Goal: Task Accomplishment & Management: Complete application form

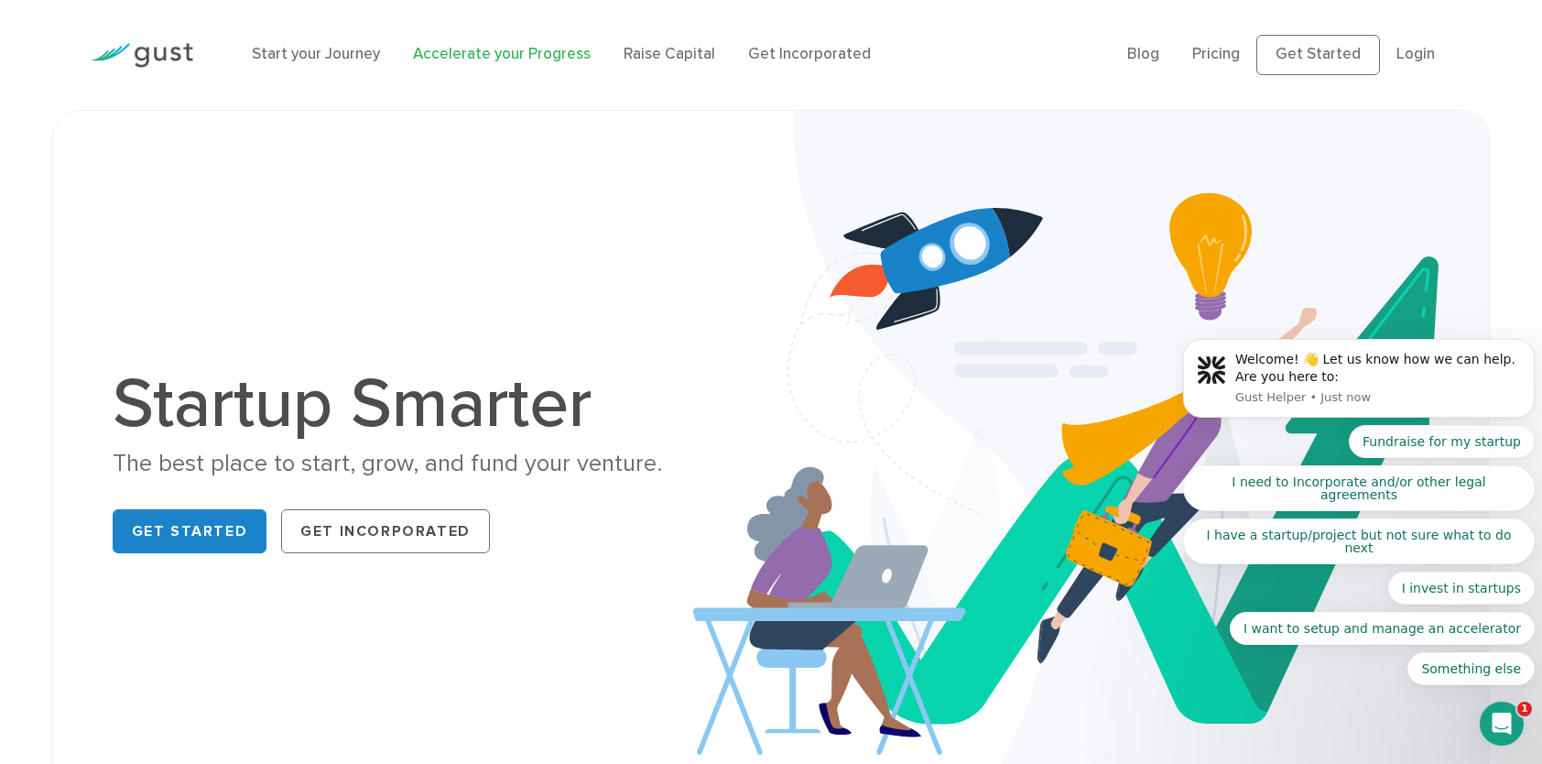
click at [557, 54] on link "Accelerate your Progress" at bounding box center [502, 54] width 178 height 18
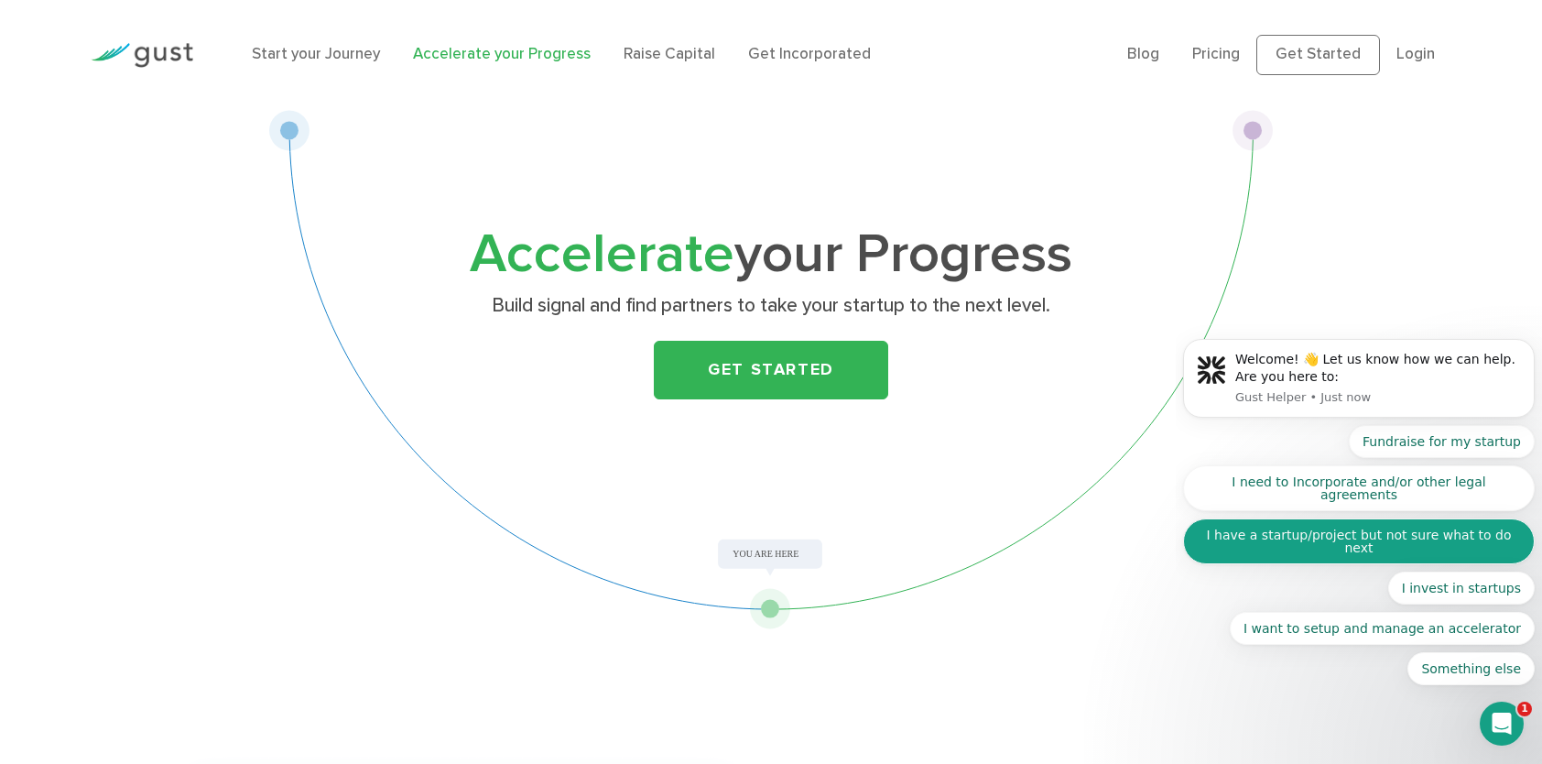
click at [1403, 557] on button "I have a startup/project but not sure what to do next" at bounding box center [1359, 541] width 352 height 46
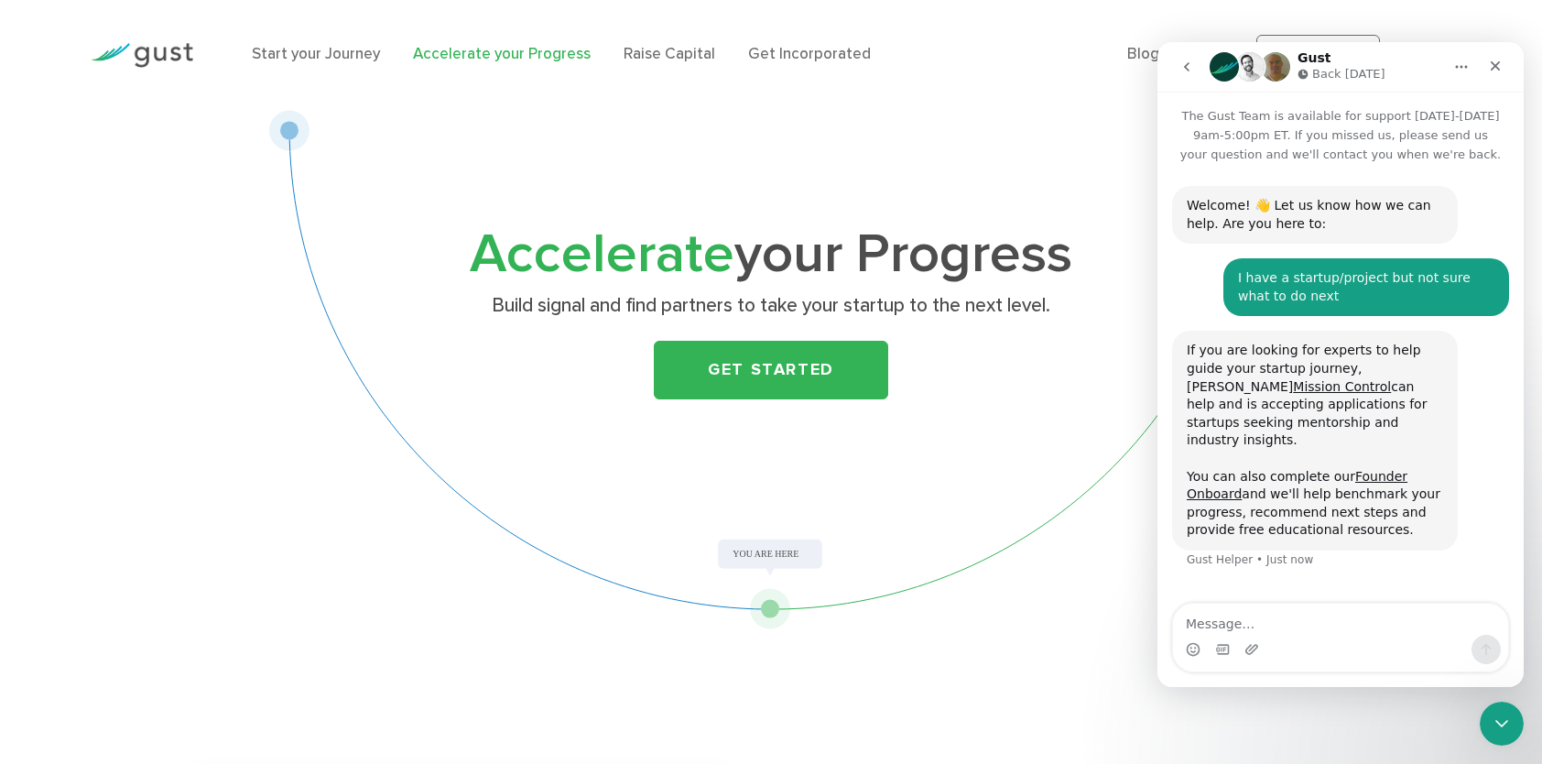
scroll to position [18, 0]
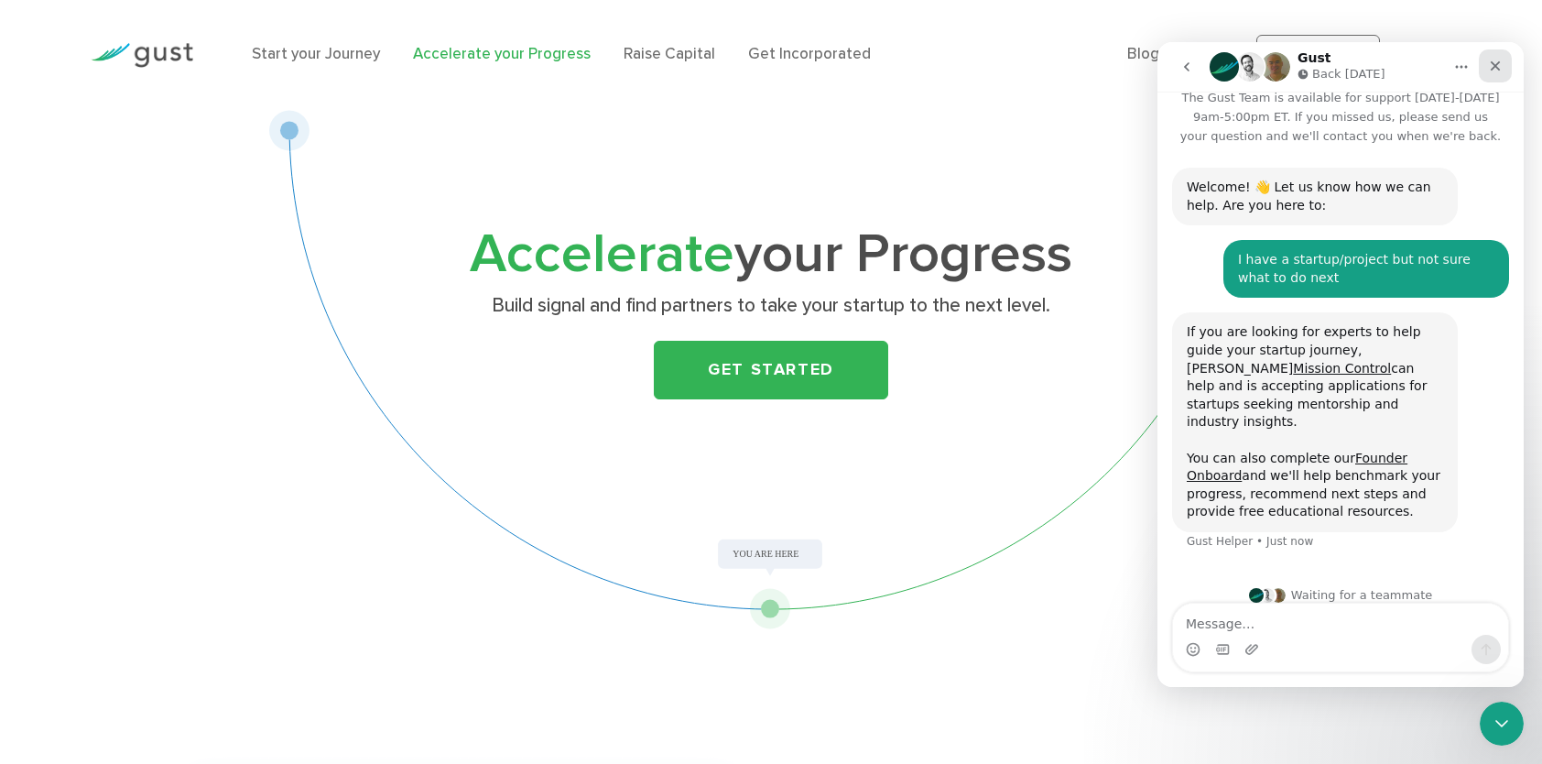
click at [1498, 71] on icon "Close" at bounding box center [1495, 66] width 15 height 15
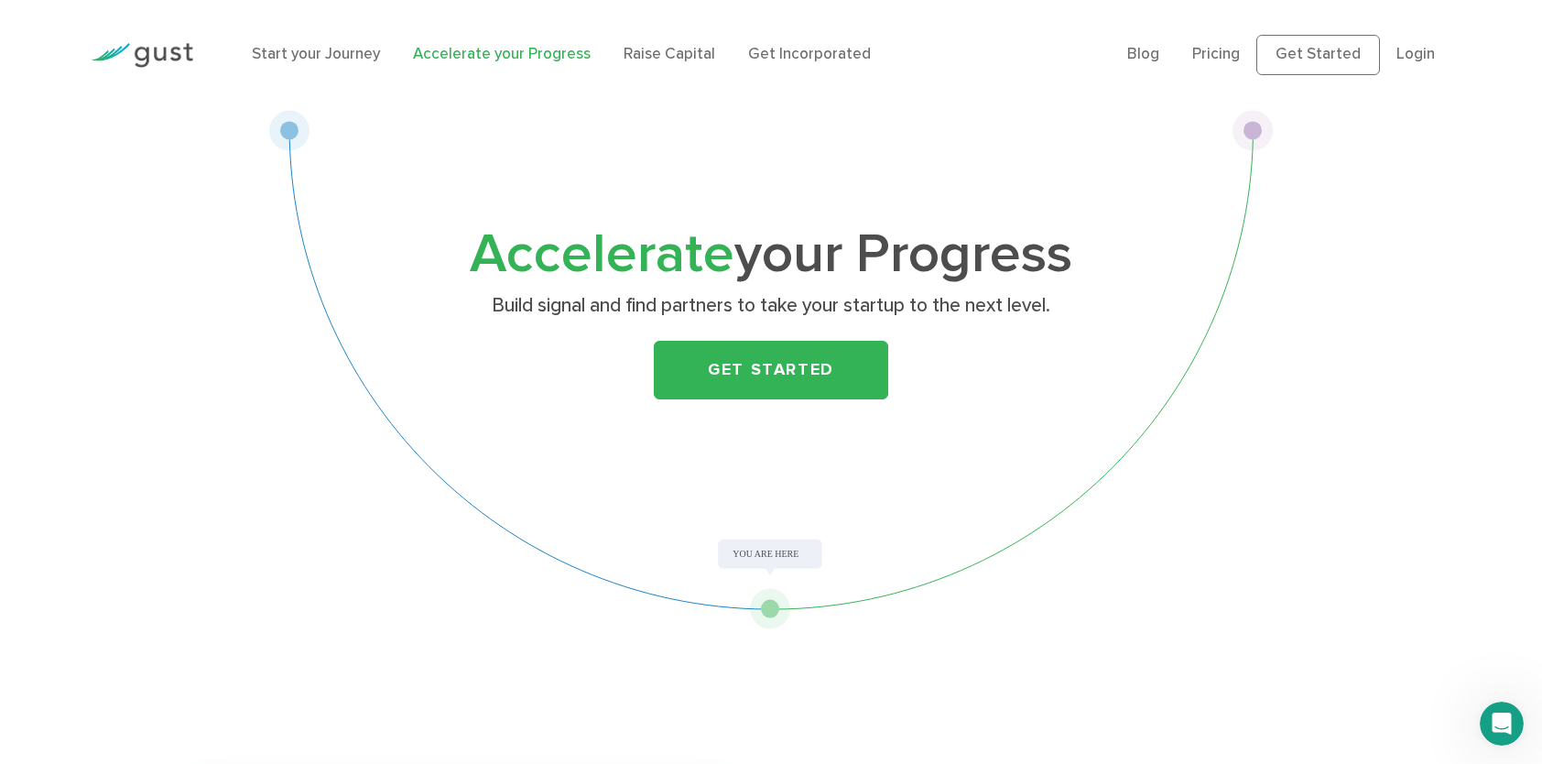
scroll to position [48, 0]
click at [626, 55] on link "Raise Capital" at bounding box center [669, 54] width 92 height 18
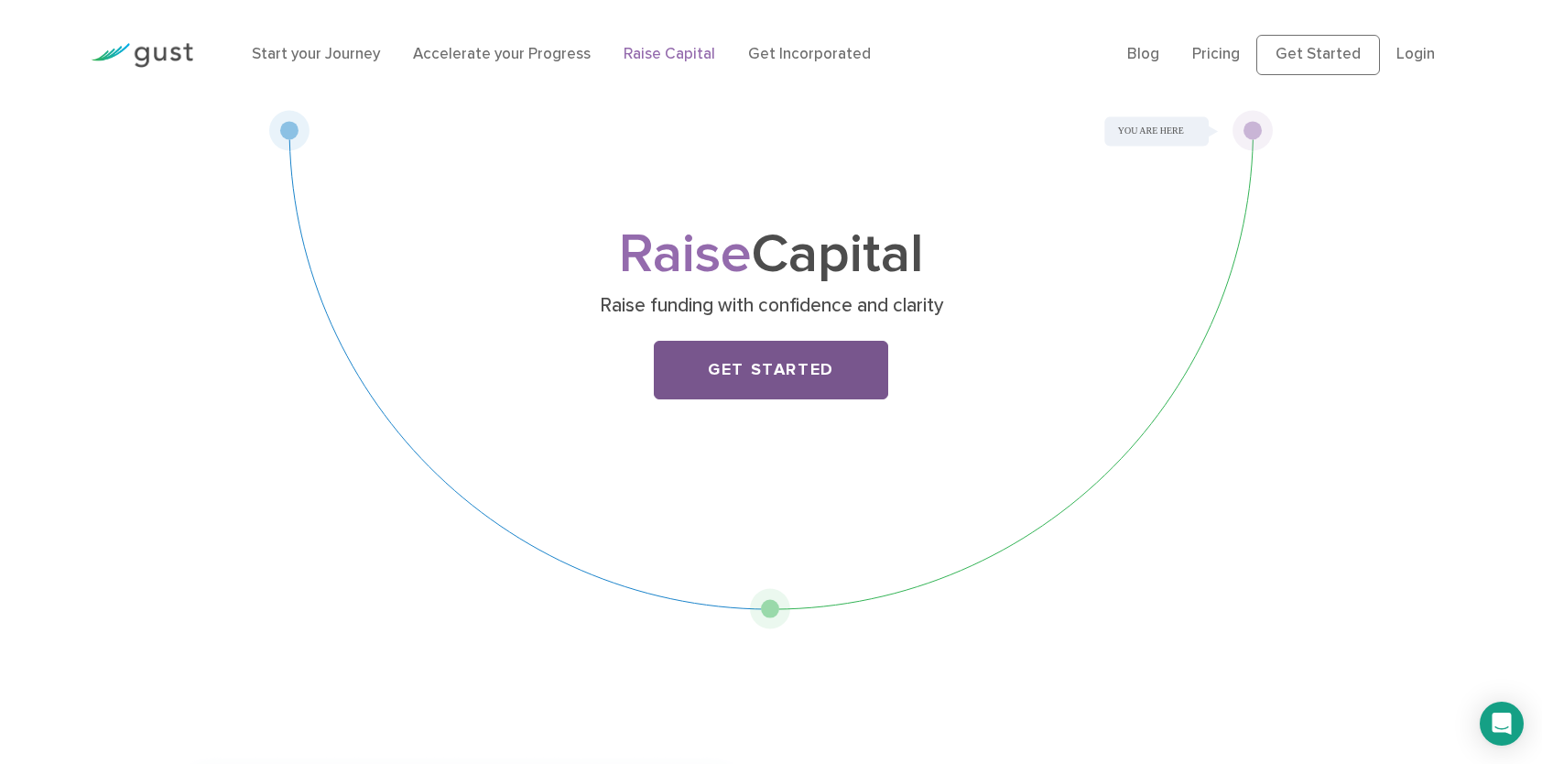
click at [814, 359] on link "Get Started" at bounding box center [771, 370] width 234 height 59
